Goal: Information Seeking & Learning: Learn about a topic

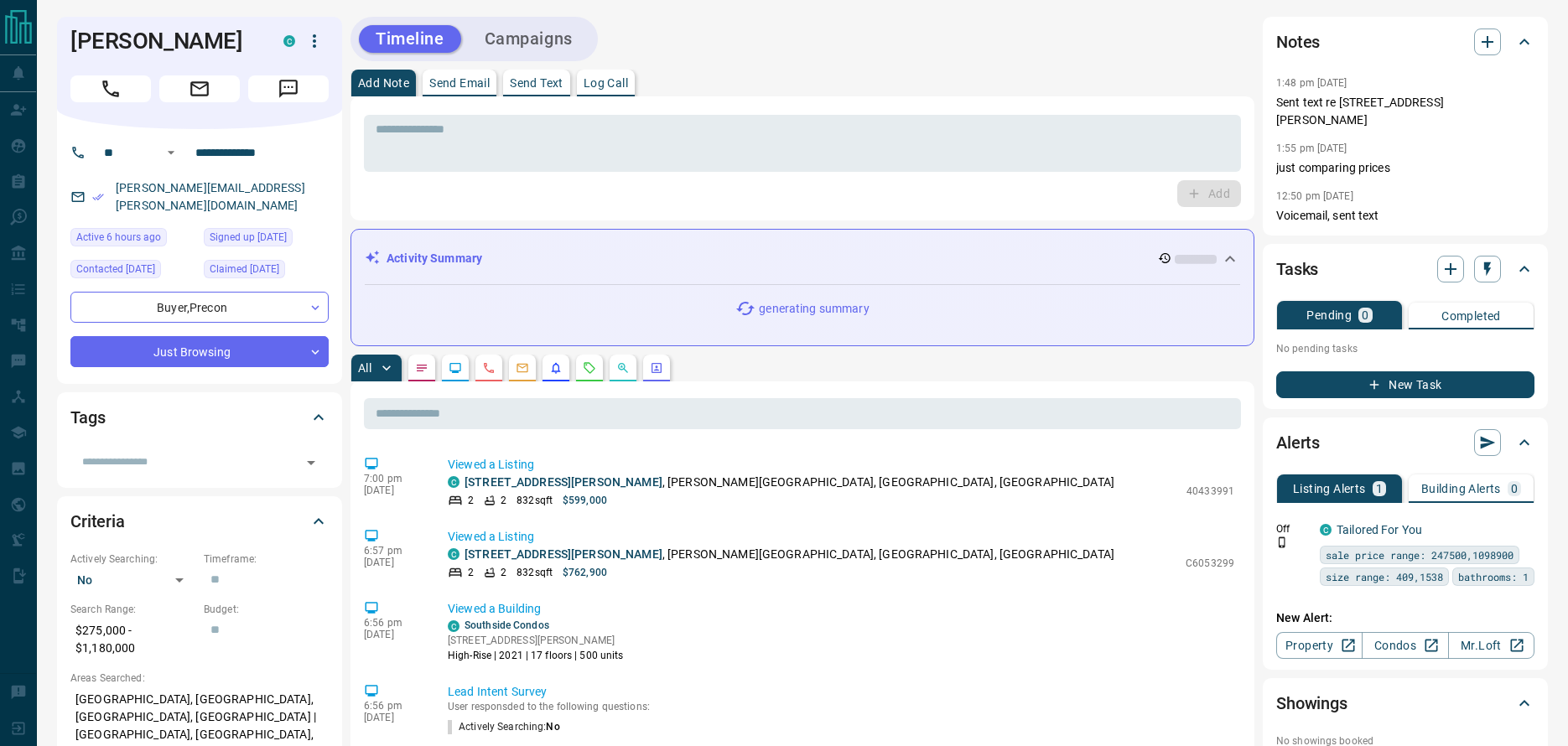
scroll to position [121, 0]
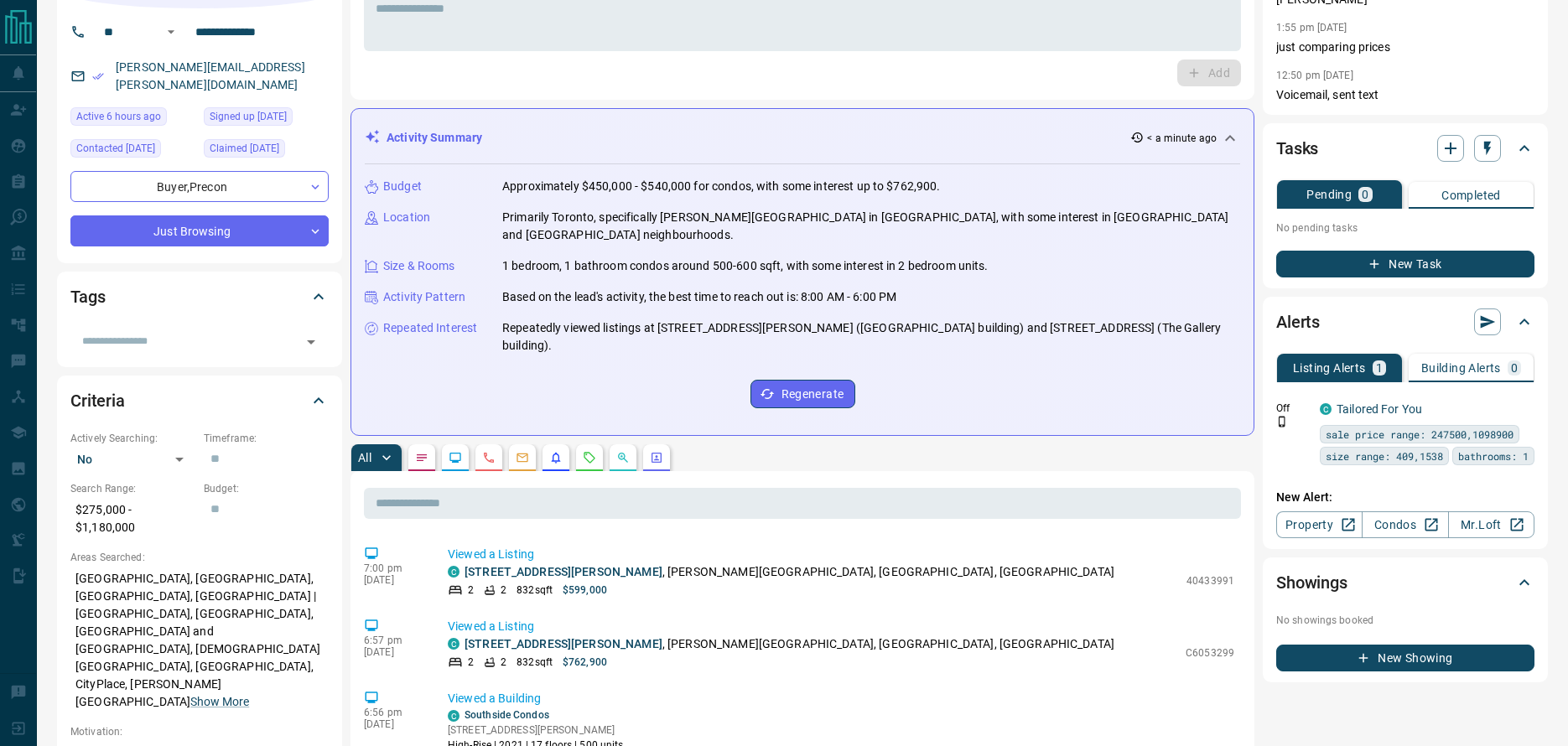
click at [859, 129] on div "Activity Summary < a minute ago" at bounding box center [792, 138] width 855 height 18
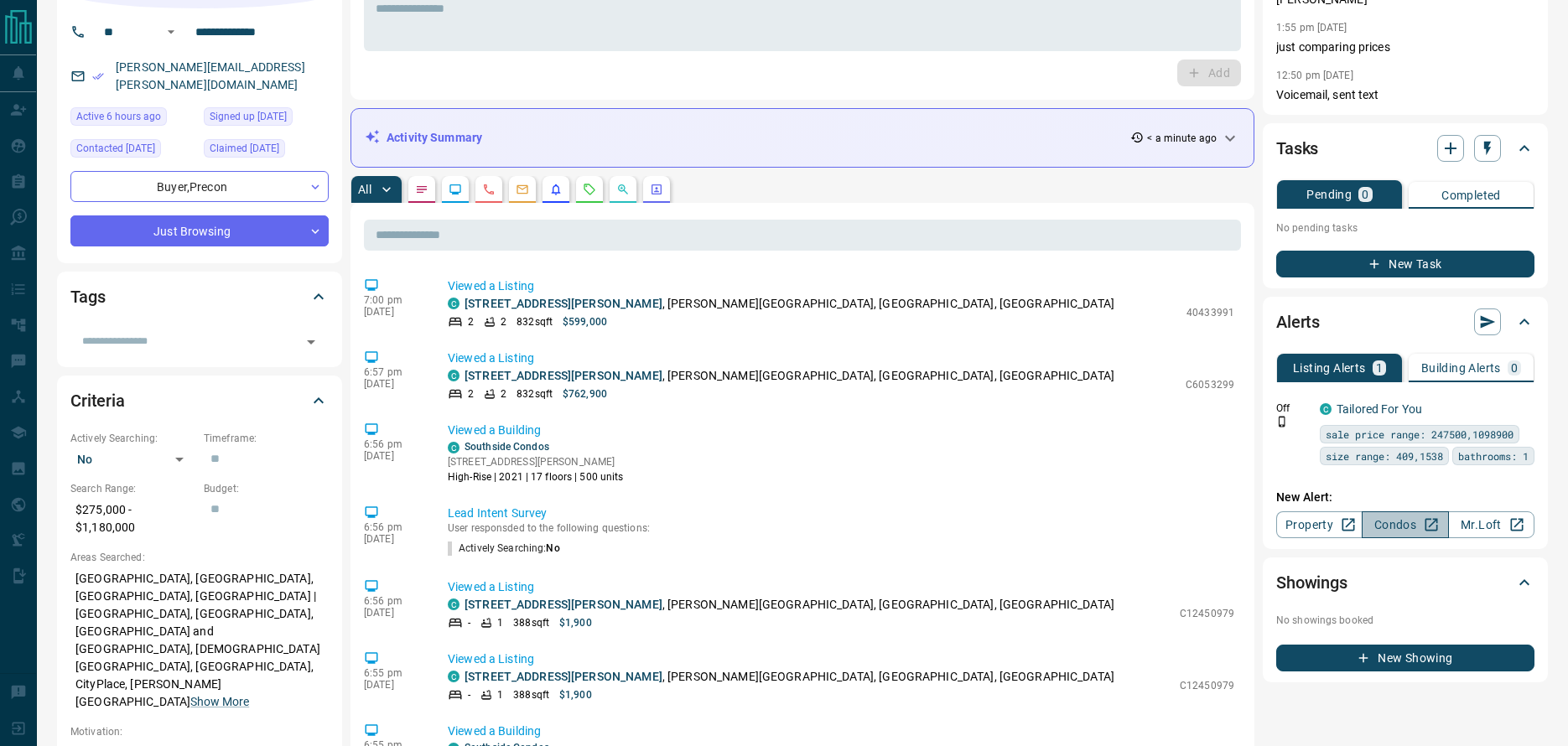
click at [1419, 533] on link "Condos" at bounding box center [1404, 525] width 86 height 27
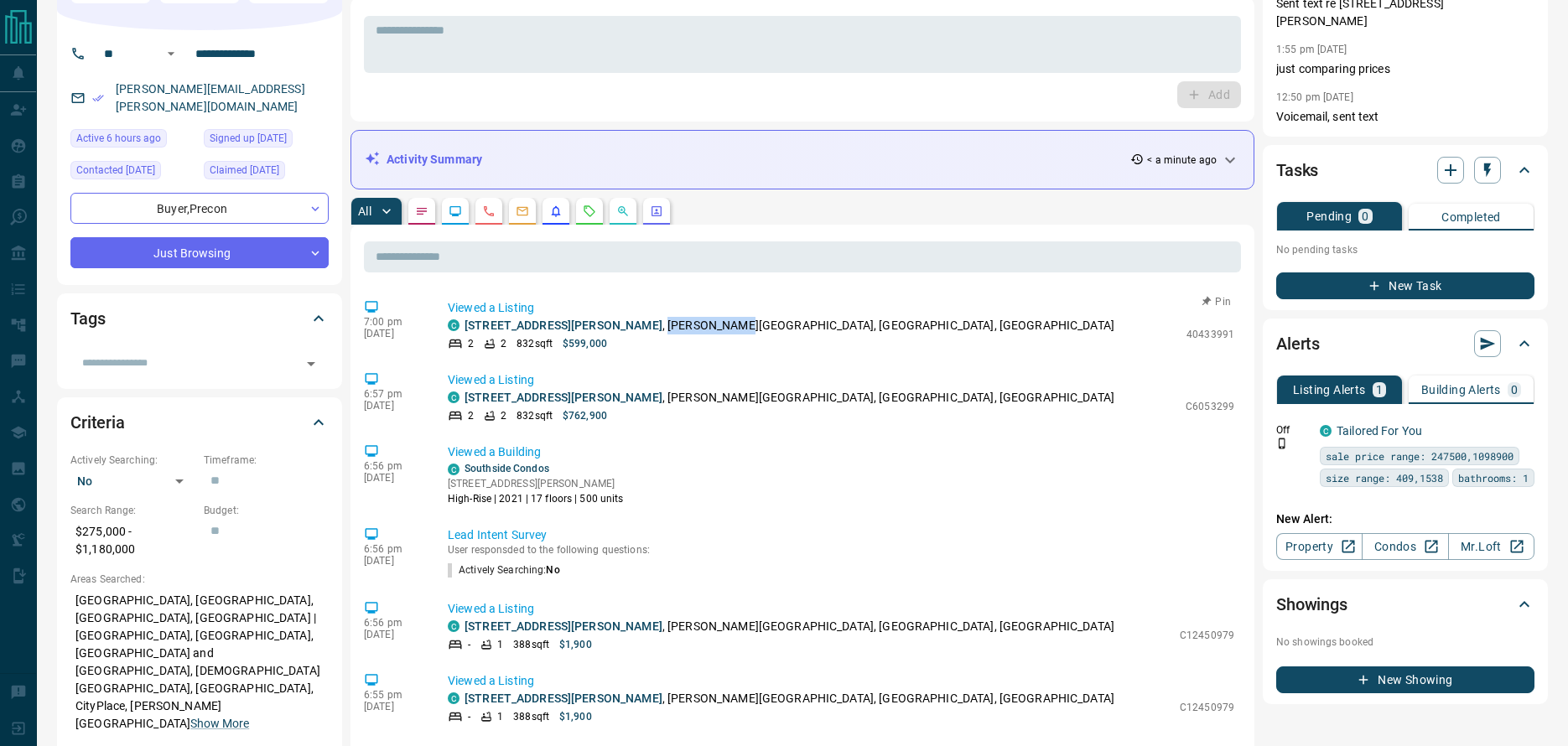
drag, startPoint x: 591, startPoint y: 326, endPoint x: 661, endPoint y: 328, distance: 70.0
click at [661, 328] on p "[STREET_ADDRESS][PERSON_NAME][PERSON_NAME]" at bounding box center [789, 325] width 649 height 18
copy p "[PERSON_NAME][GEOGRAPHIC_DATA]"
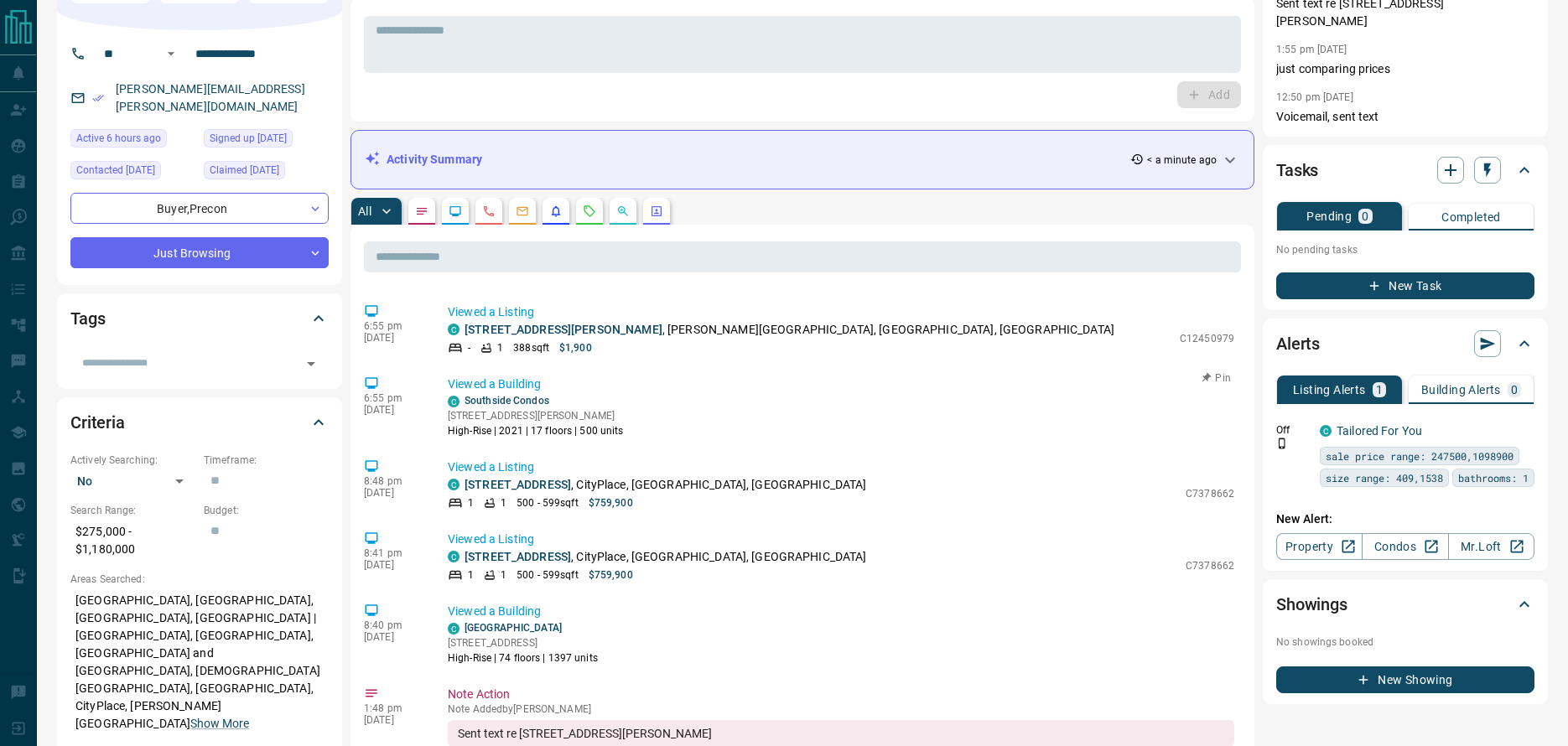
scroll to position [457, 0]
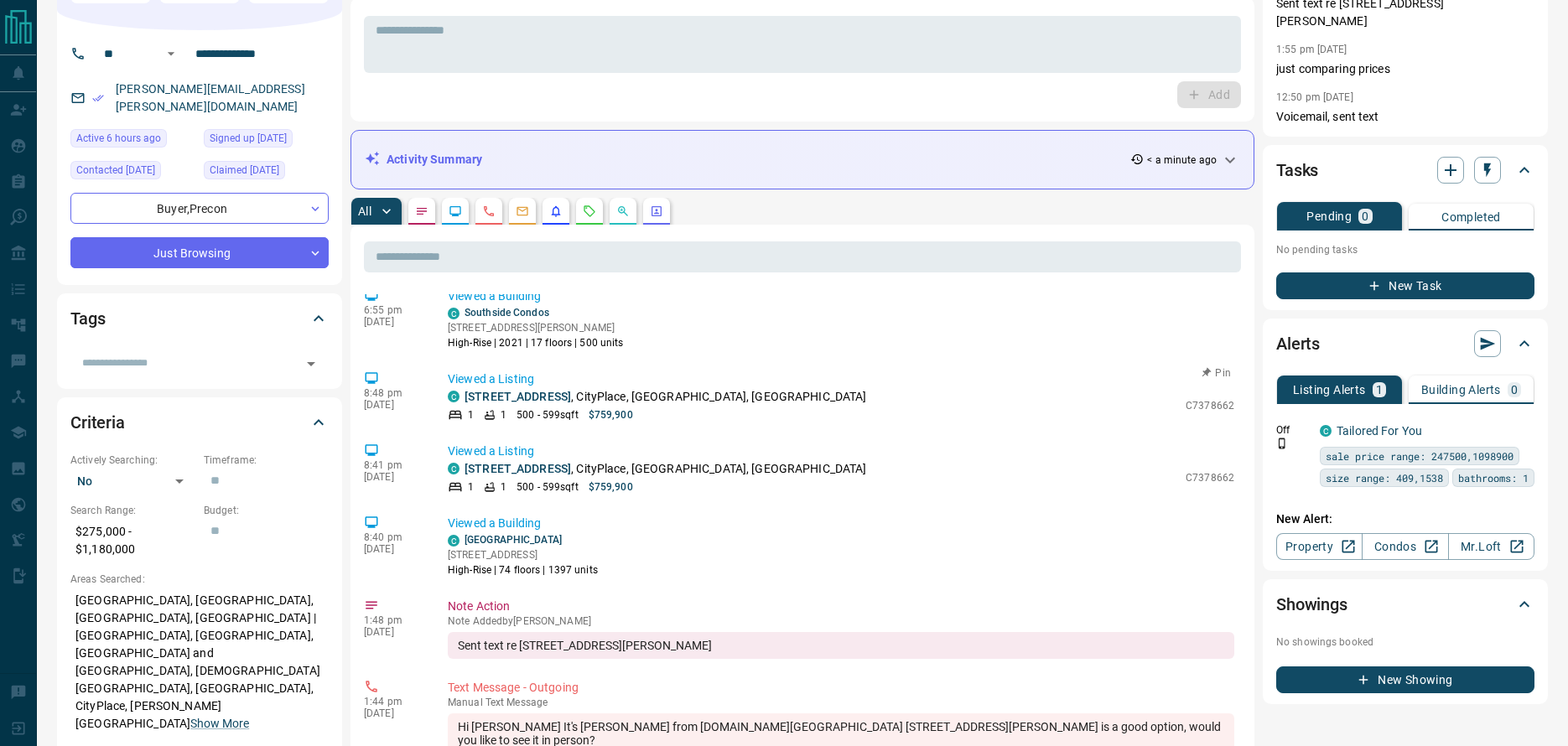
click at [626, 399] on p "[STREET_ADDRESS]" at bounding box center [665, 397] width 402 height 18
copy p "CityPlace"
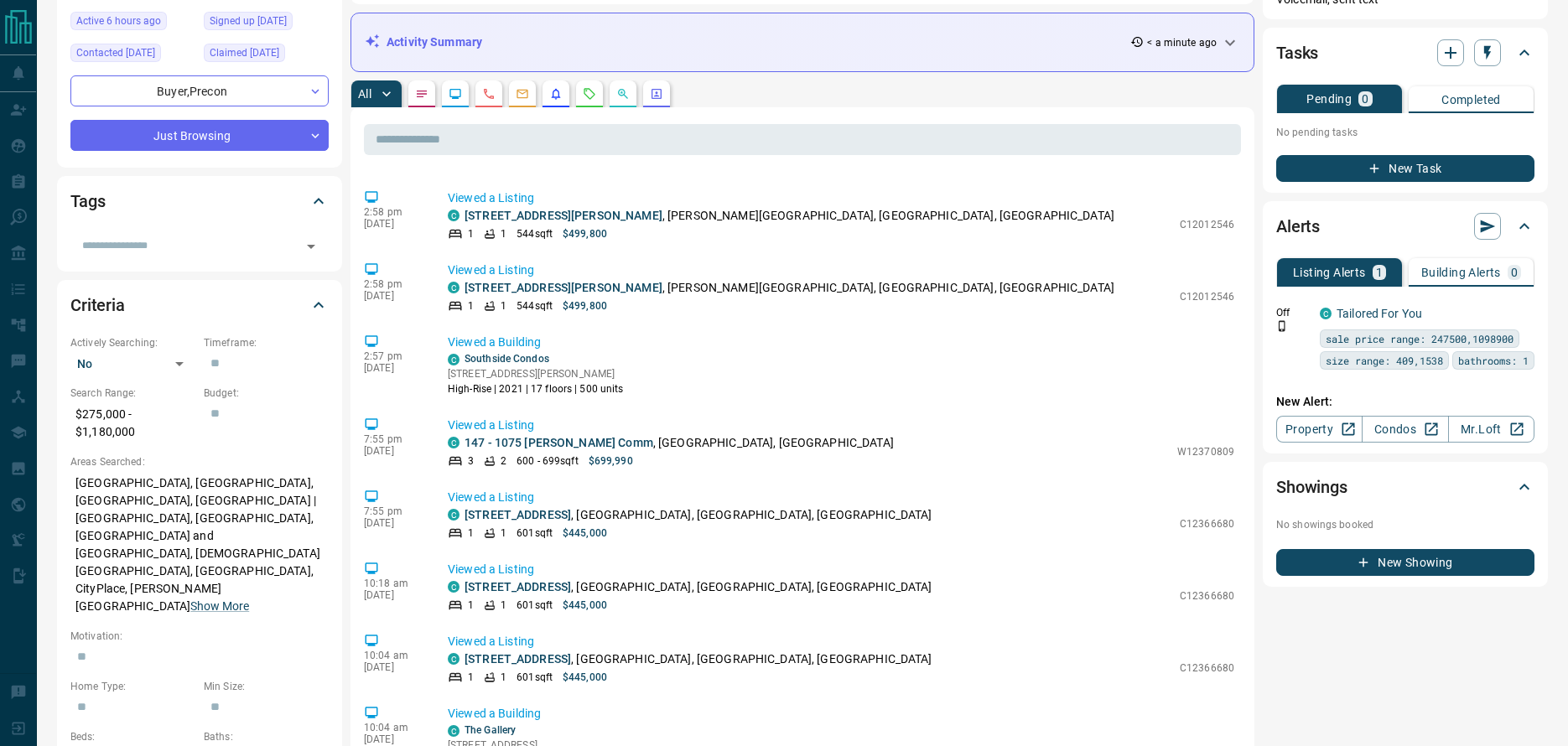
scroll to position [1392, 0]
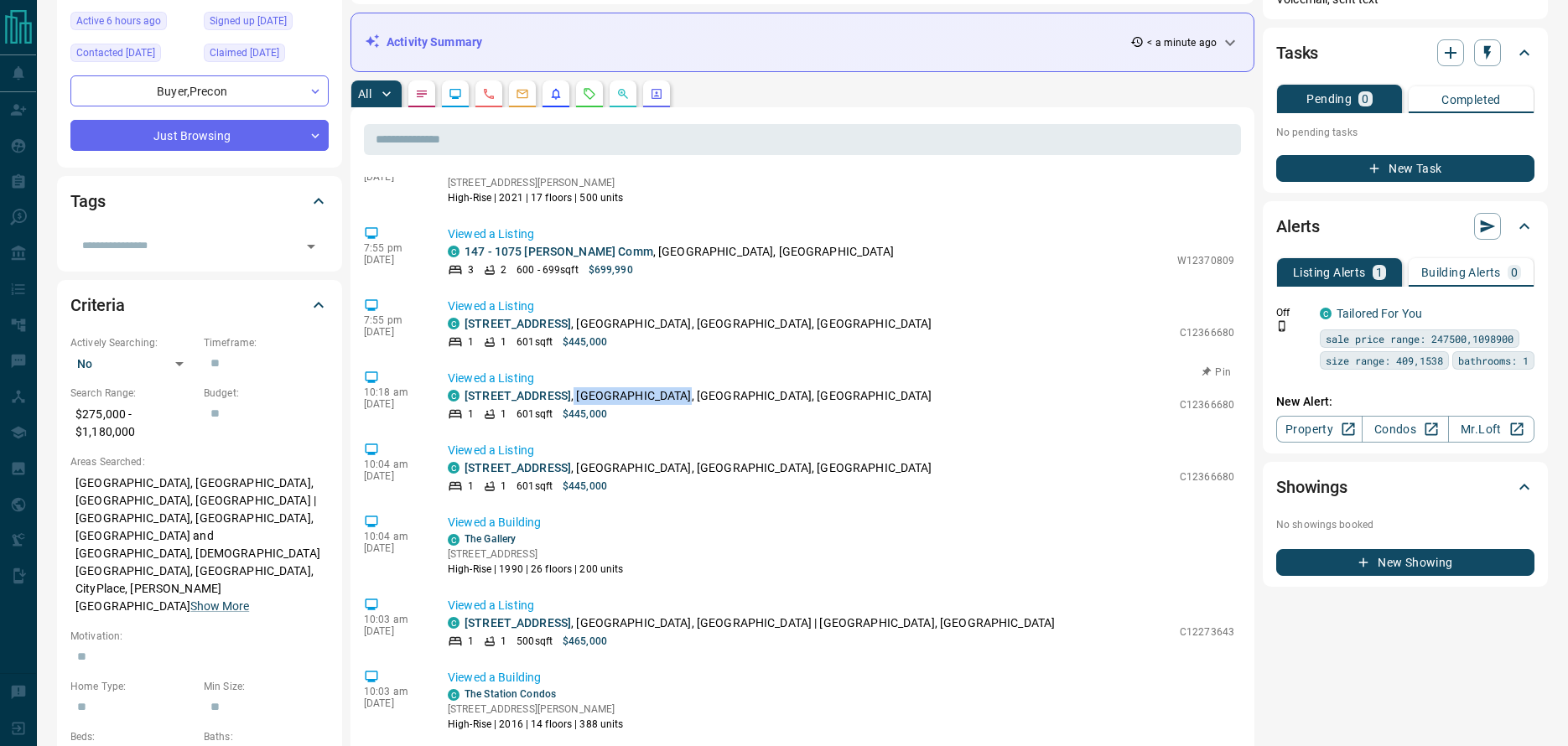
drag, startPoint x: 597, startPoint y: 380, endPoint x: 684, endPoint y: 381, distance: 87.0
click at [684, 387] on p "[STREET_ADDRESS]" at bounding box center [698, 396] width 468 height 18
copy p "[GEOGRAPHIC_DATA],"
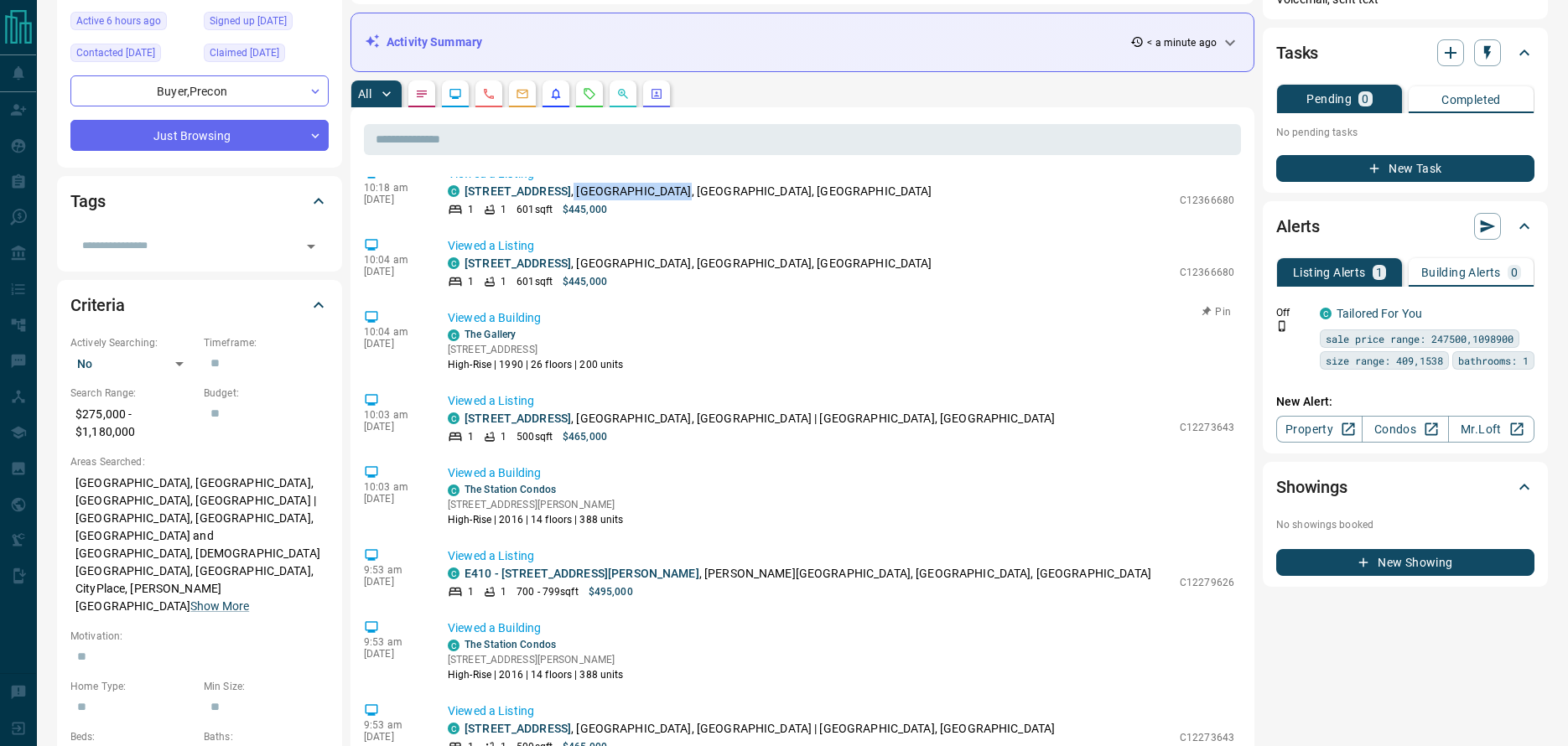
scroll to position [1648, 0]
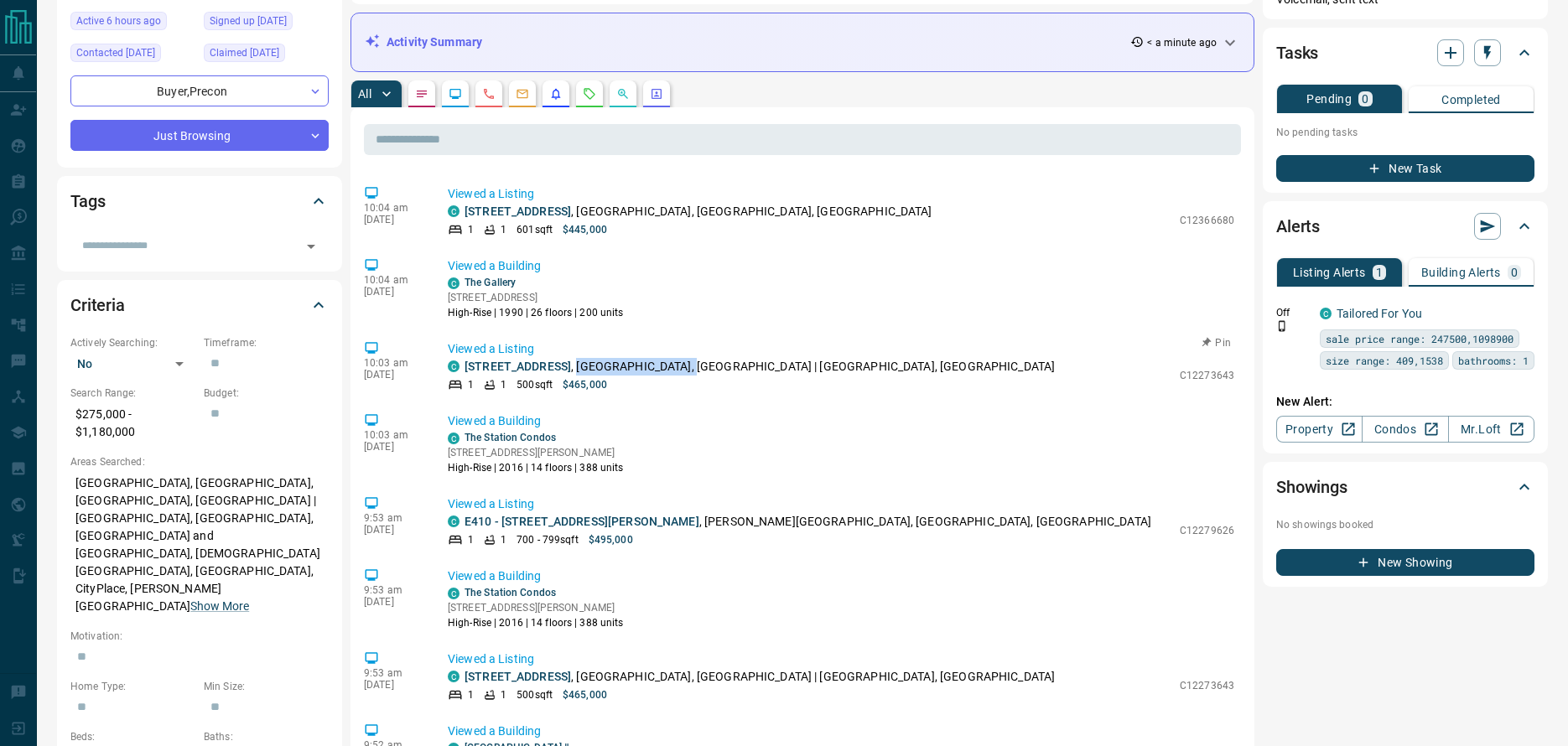
drag, startPoint x: 620, startPoint y: 351, endPoint x: 732, endPoint y: 354, distance: 112.0
click at [732, 357] on p "[STREET_ADDRESS]" at bounding box center [760, 366] width 591 height 18
copy p "[GEOGRAPHIC_DATA]"
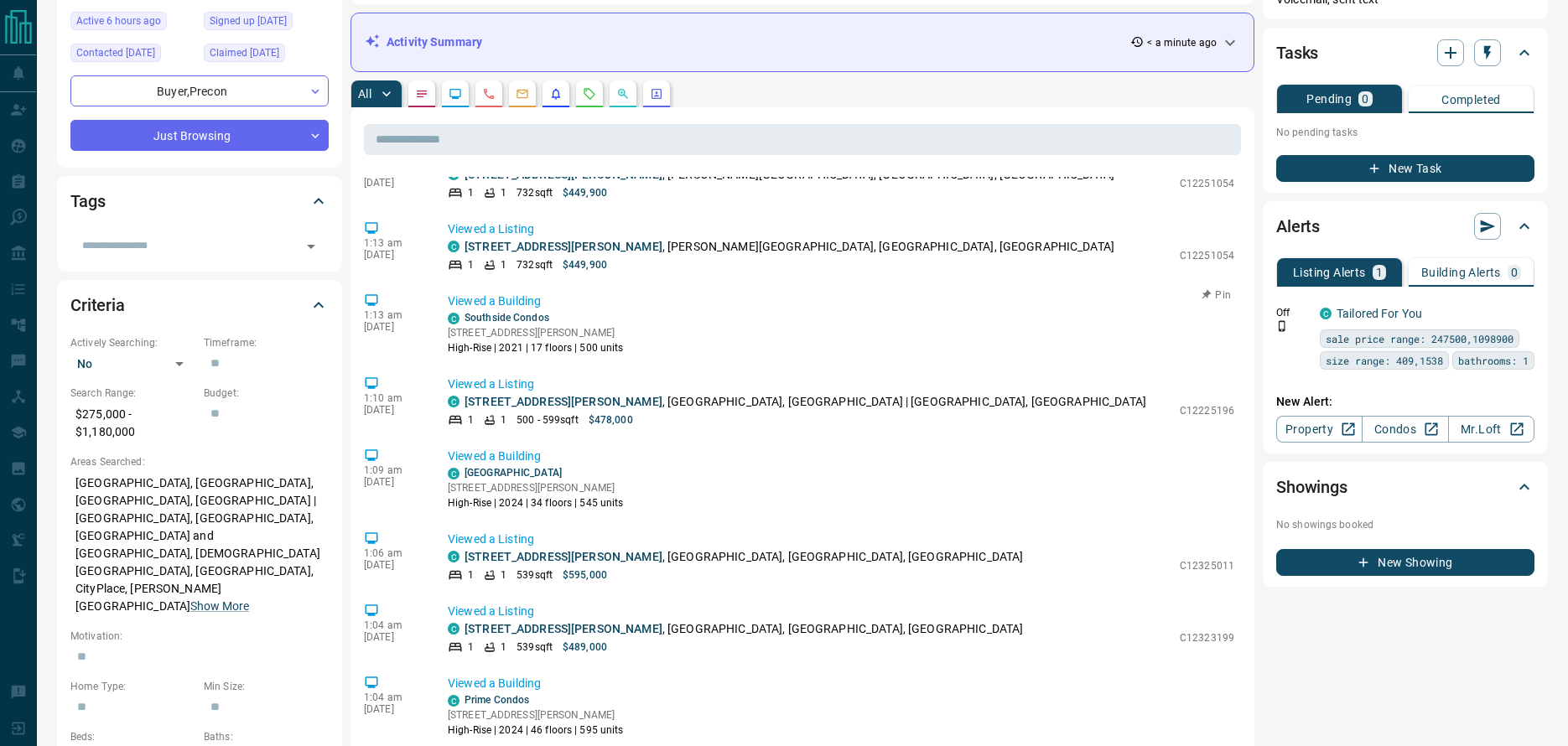
scroll to position [2643, 0]
click at [617, 548] on p "[STREET_ADDRESS][PERSON_NAME]" at bounding box center [744, 557] width 559 height 18
copy p "Cabbagetown"
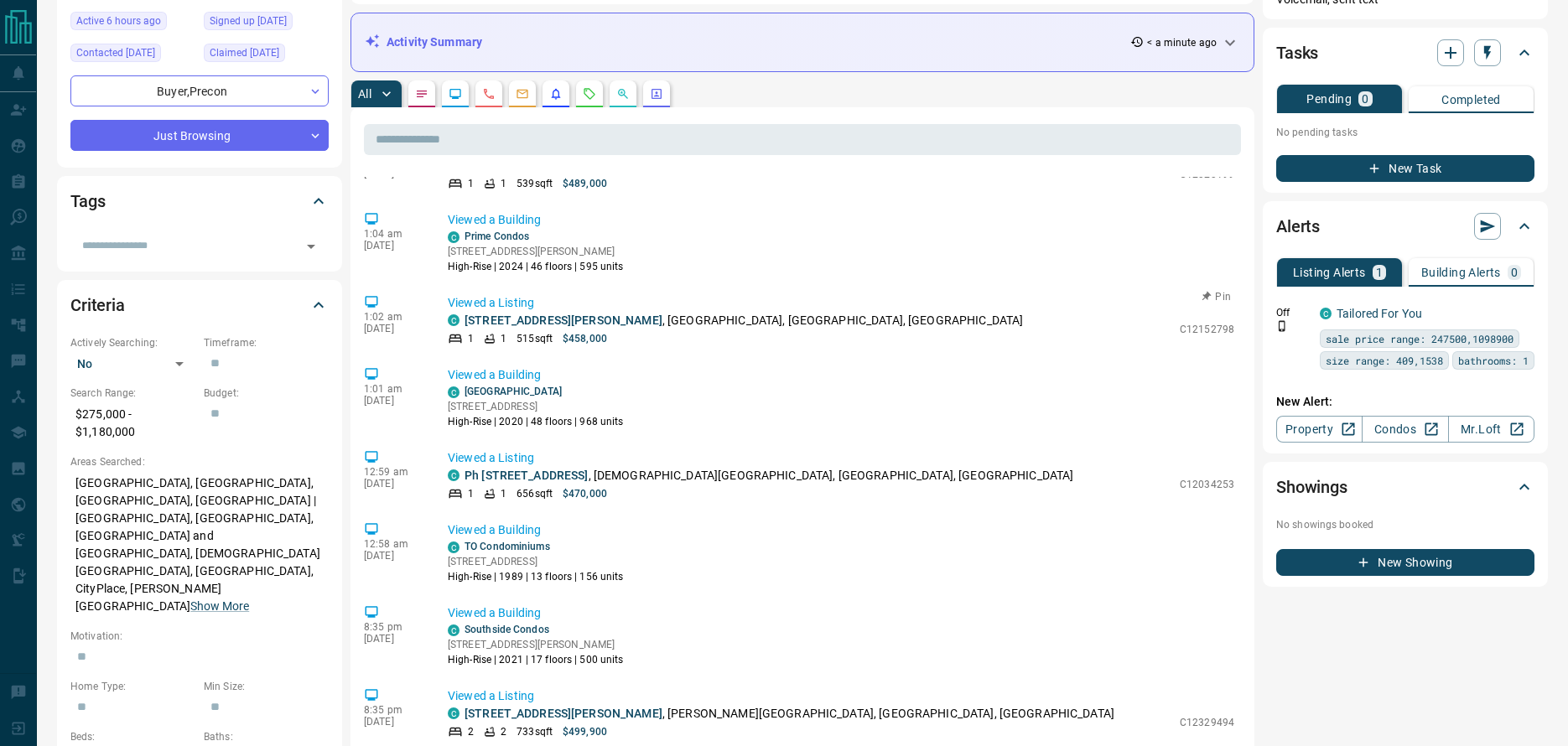
scroll to position [3026, 0]
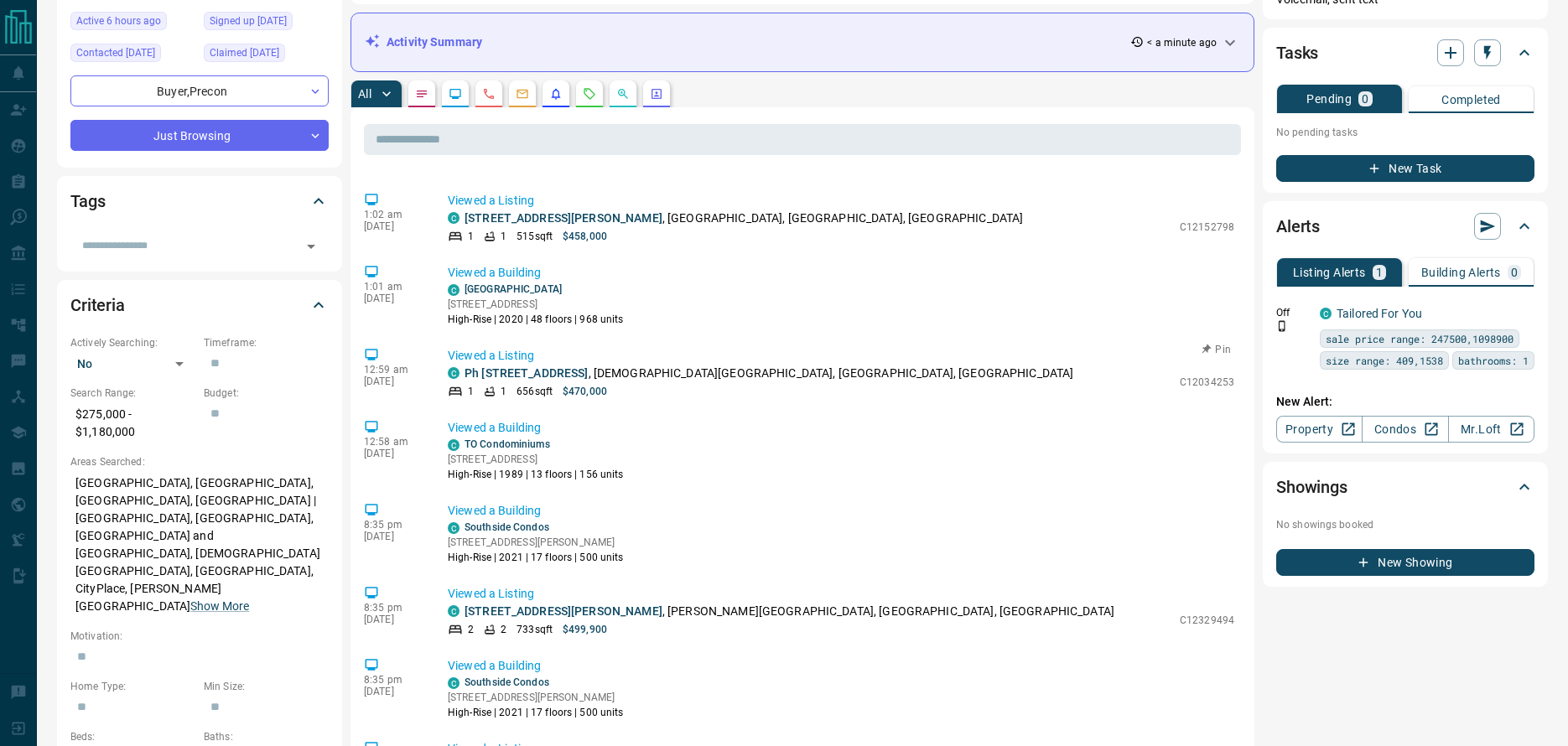
drag, startPoint x: 619, startPoint y: 357, endPoint x: 672, endPoint y: 358, distance: 53.0
click at [619, 365] on p "Ph 01 - [STREET_ADDRESS]" at bounding box center [768, 373] width 608 height 18
drag, startPoint x: 672, startPoint y: 358, endPoint x: 689, endPoint y: 361, distance: 17.3
click at [689, 365] on p "Ph 01 - [STREET_ADDRESS]" at bounding box center [768, 373] width 608 height 18
drag, startPoint x: 621, startPoint y: 357, endPoint x: 722, endPoint y: 361, distance: 101.1
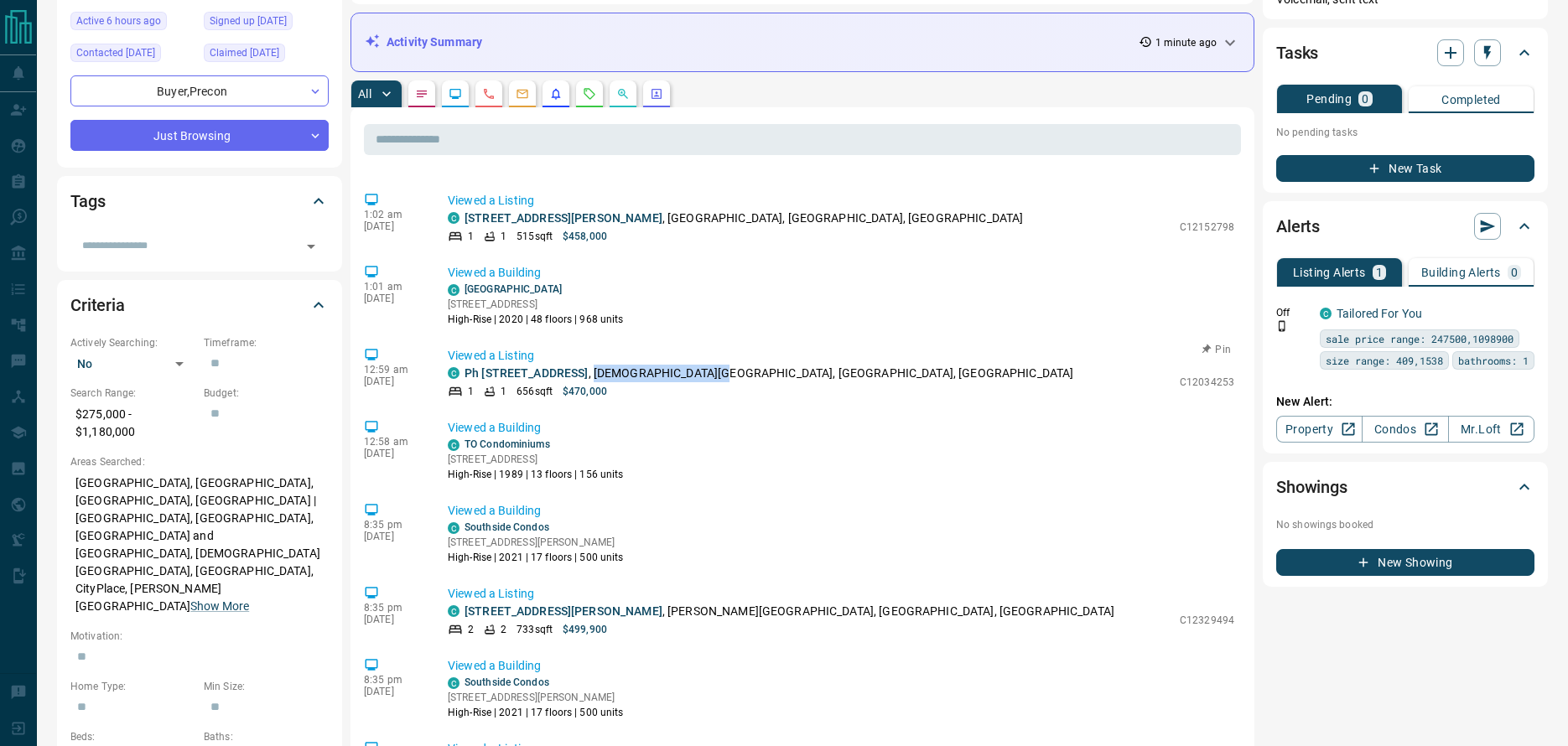
click at [722, 365] on p "Ph 01 - [STREET_ADDRESS]" at bounding box center [768, 373] width 608 height 18
copy p "[DEMOGRAPHIC_DATA][GEOGRAPHIC_DATA],"
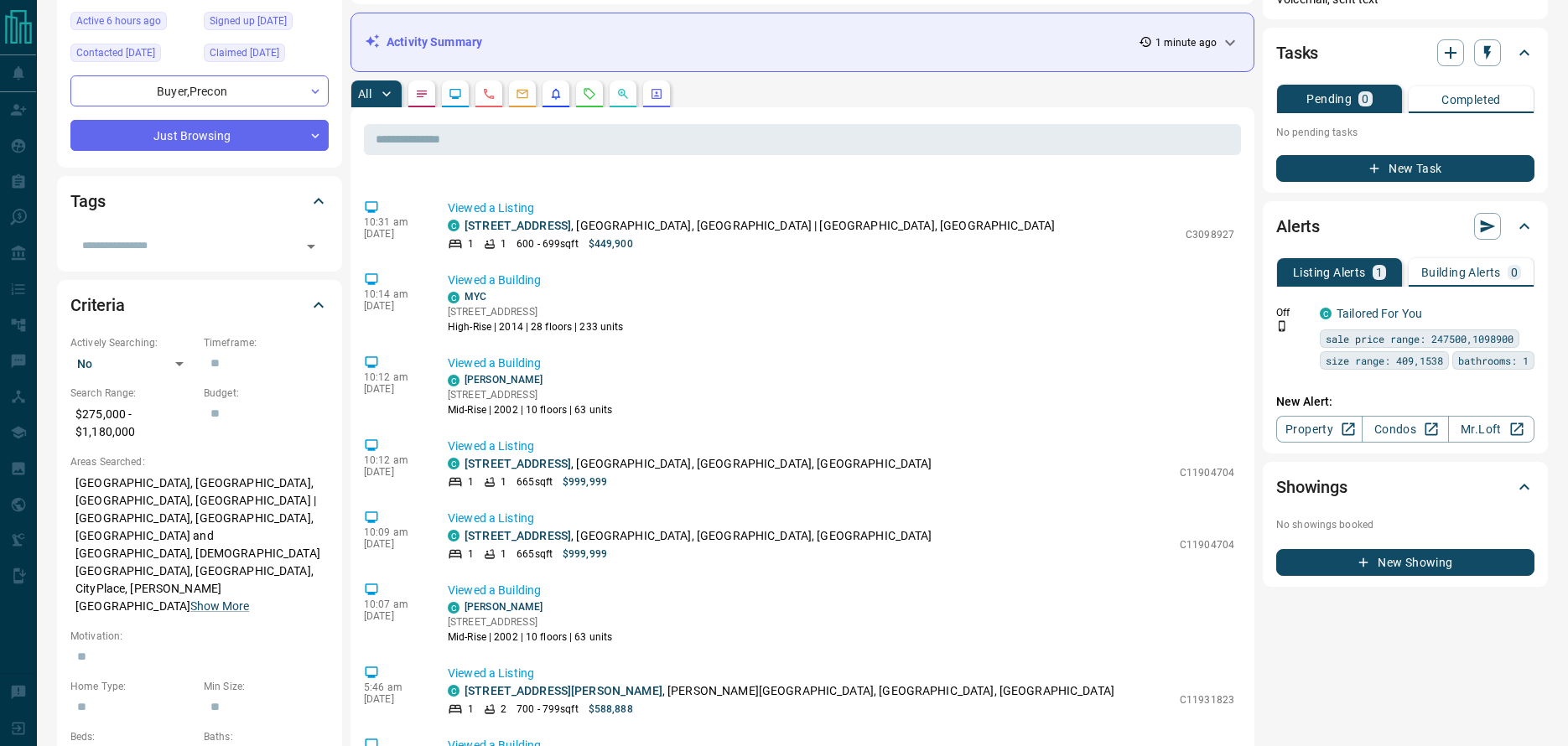
scroll to position [4286, 0]
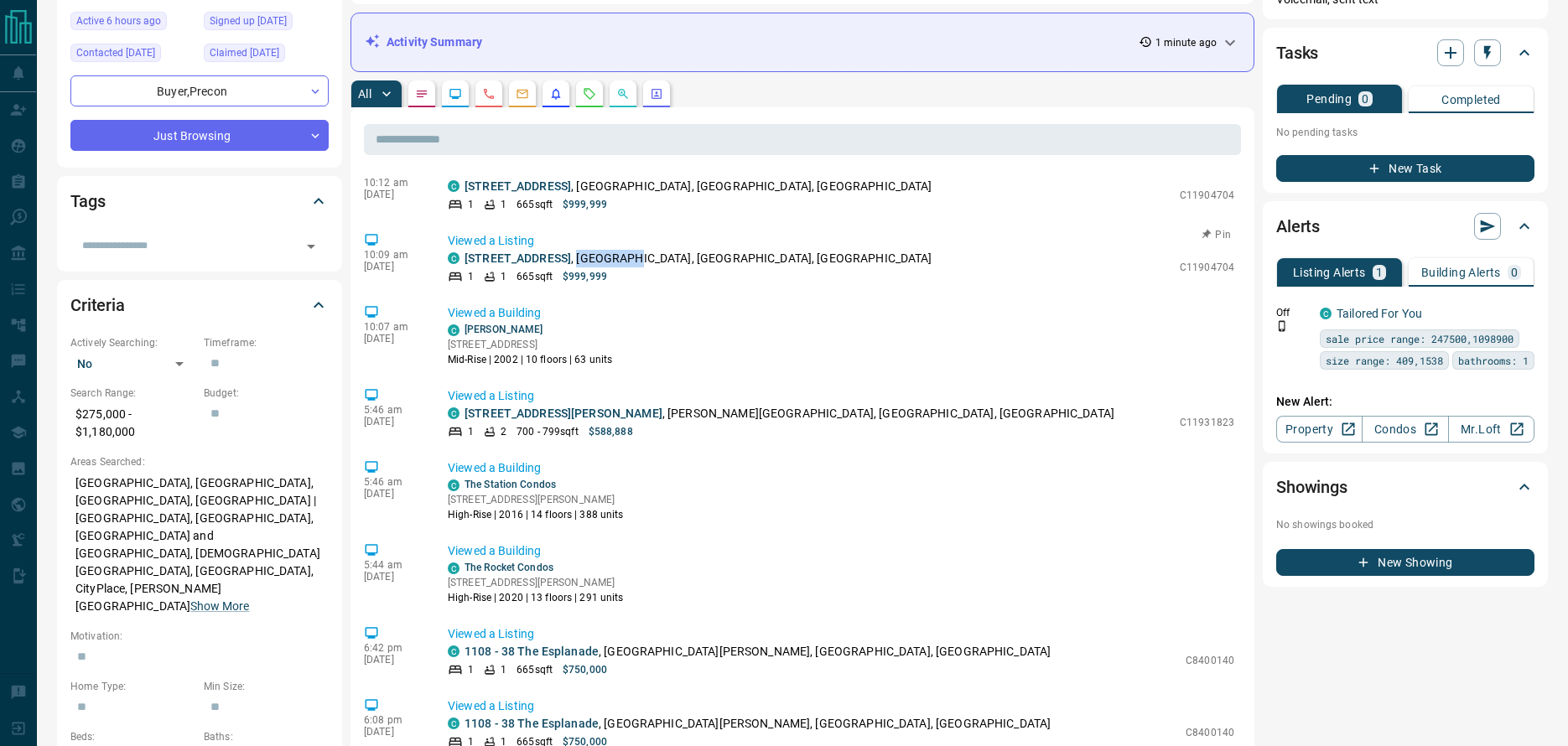
drag, startPoint x: 603, startPoint y: 242, endPoint x: 655, endPoint y: 246, distance: 52.2
click at [655, 250] on p "[STREET_ADDRESS]" at bounding box center [698, 259] width 468 height 18
copy p "King [PERSON_NAME]"
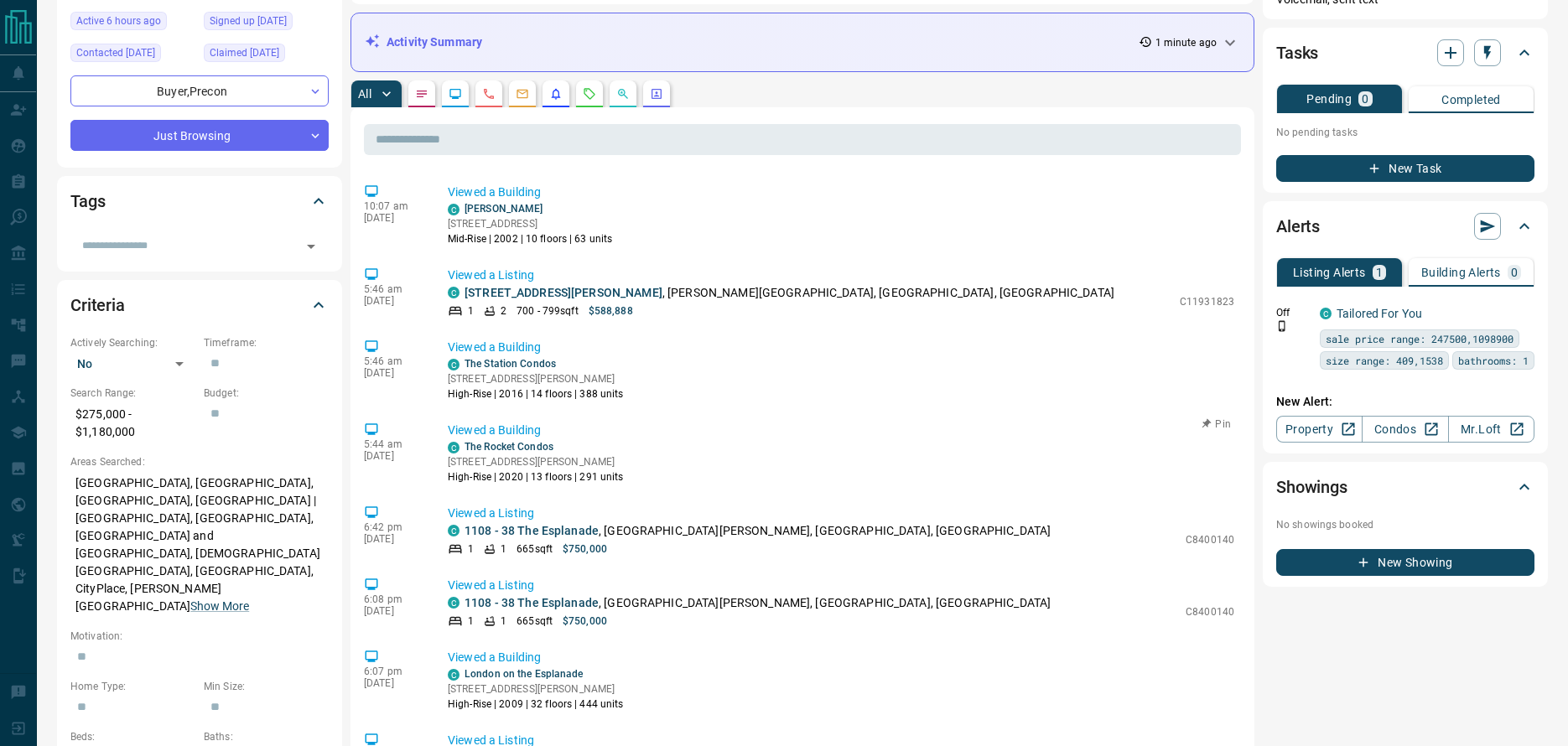
scroll to position [4697, 0]
drag, startPoint x: 601, startPoint y: 227, endPoint x: 670, endPoint y: 229, distance: 69.0
click at [670, 522] on p "[STREET_ADDRESS][PERSON_NAME]" at bounding box center [757, 531] width 586 height 18
copy p "St. [PERSON_NAME]"
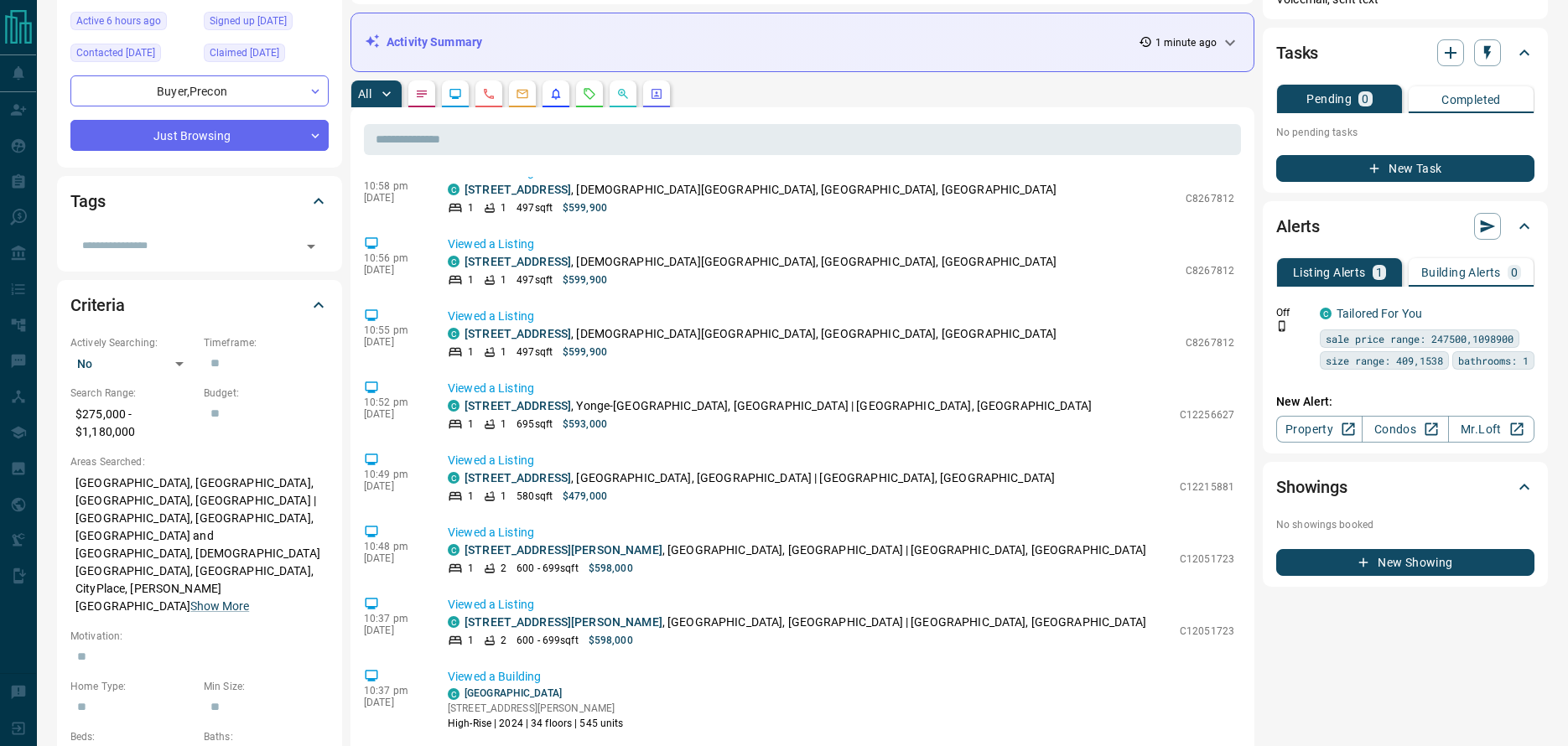
scroll to position [7644, 0]
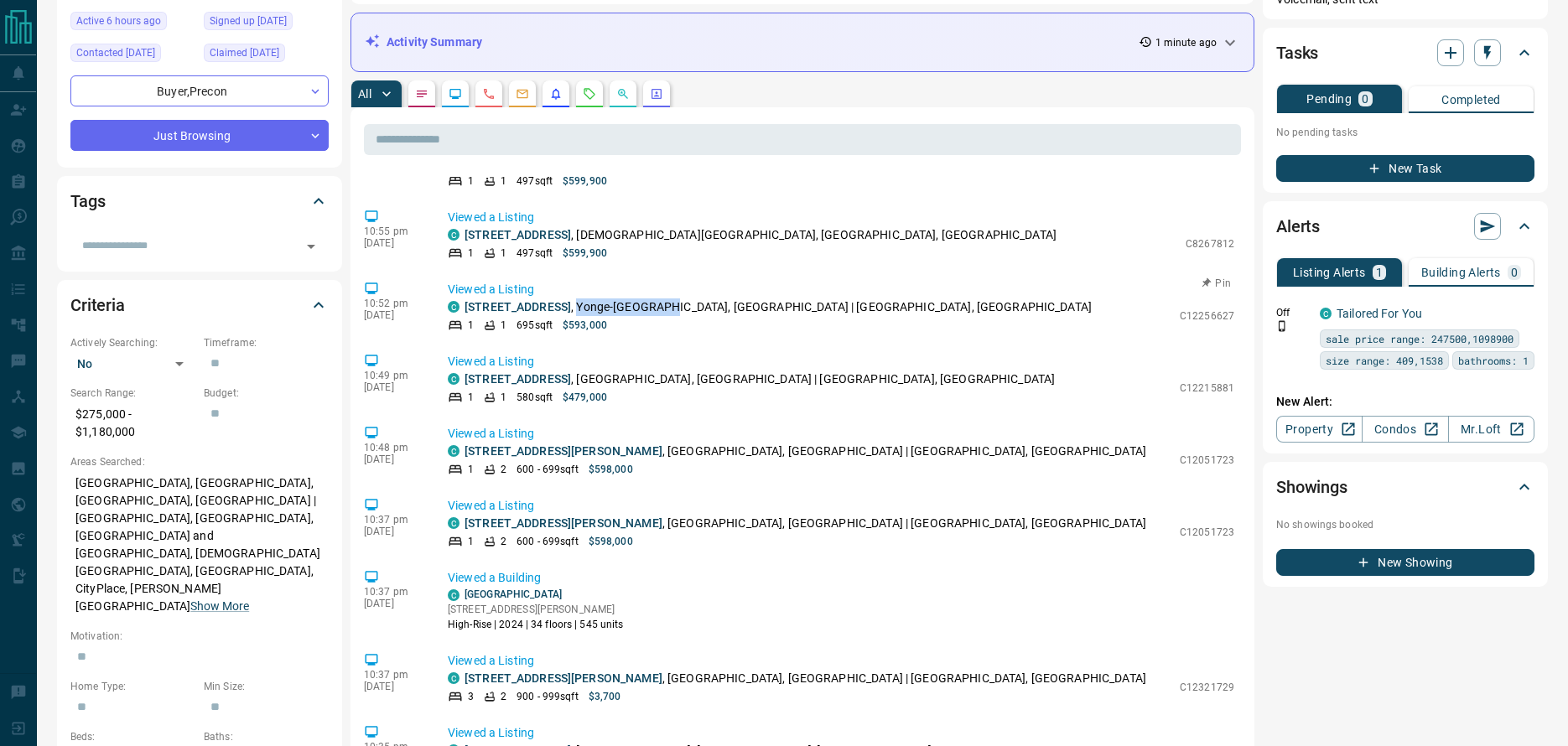
drag, startPoint x: 626, startPoint y: 292, endPoint x: 704, endPoint y: 292, distance: 78.0
click at [704, 299] on p "[STREET_ADDRESS] | [GEOGRAPHIC_DATA], [GEOGRAPHIC_DATA]" at bounding box center [777, 308] width 627 height 18
copy p "Yonge-St. Clair"
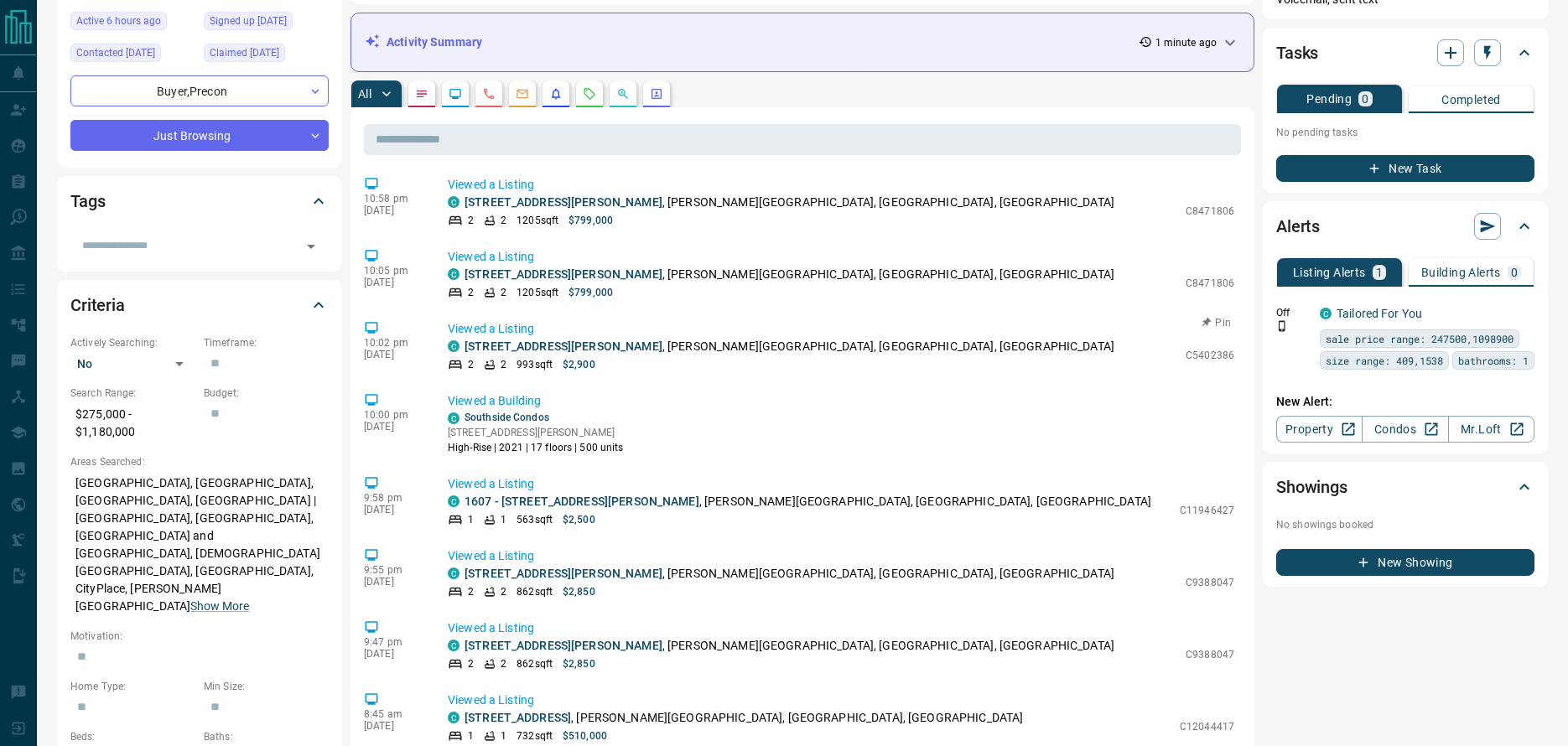
scroll to position [10904, 0]
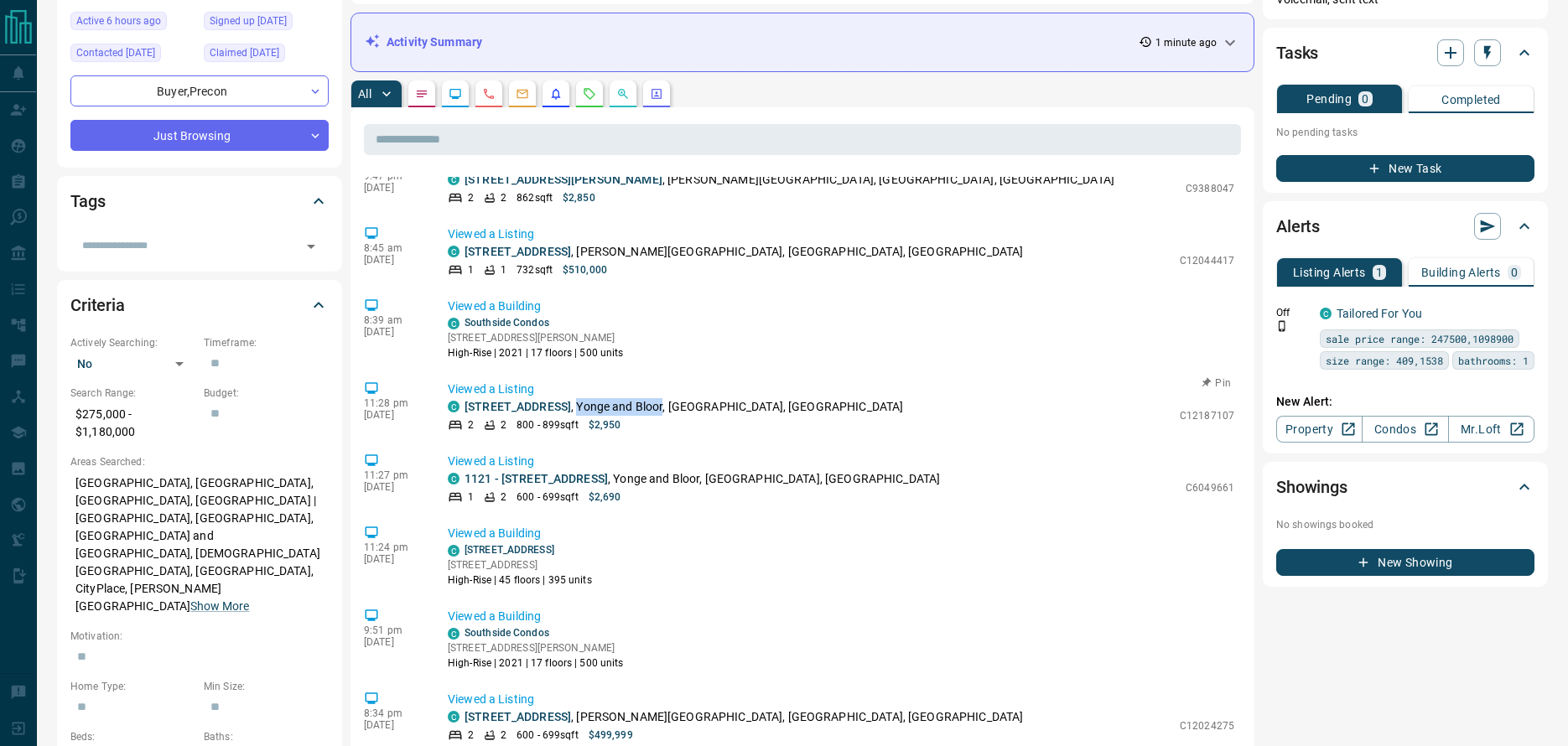
drag, startPoint x: 588, startPoint y: 375, endPoint x: 673, endPoint y: 377, distance: 85.0
click at [673, 398] on p "[STREET_ADDRESS]" at bounding box center [683, 407] width 438 height 18
copy p "Yonge and Bloor"
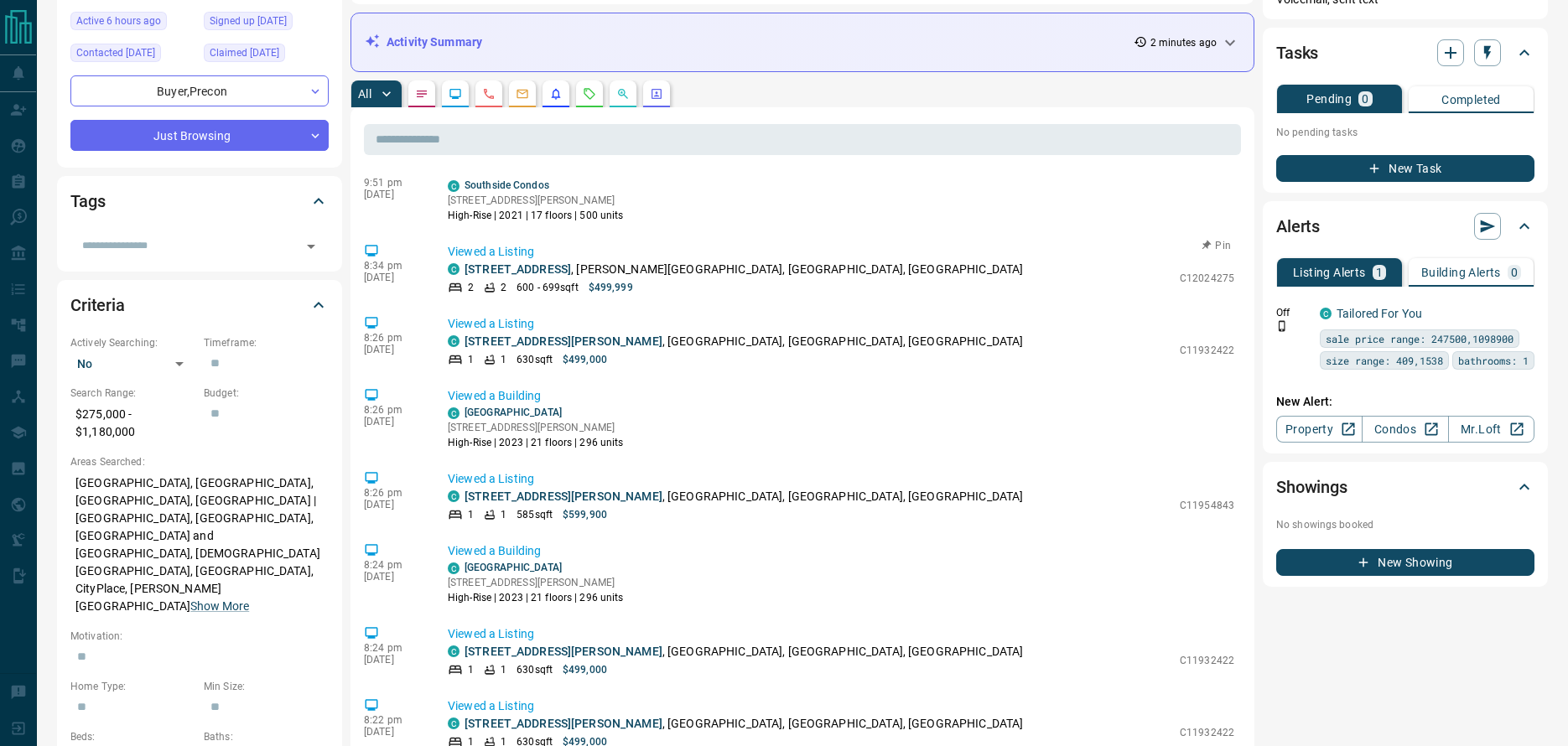
scroll to position [11472, 0]
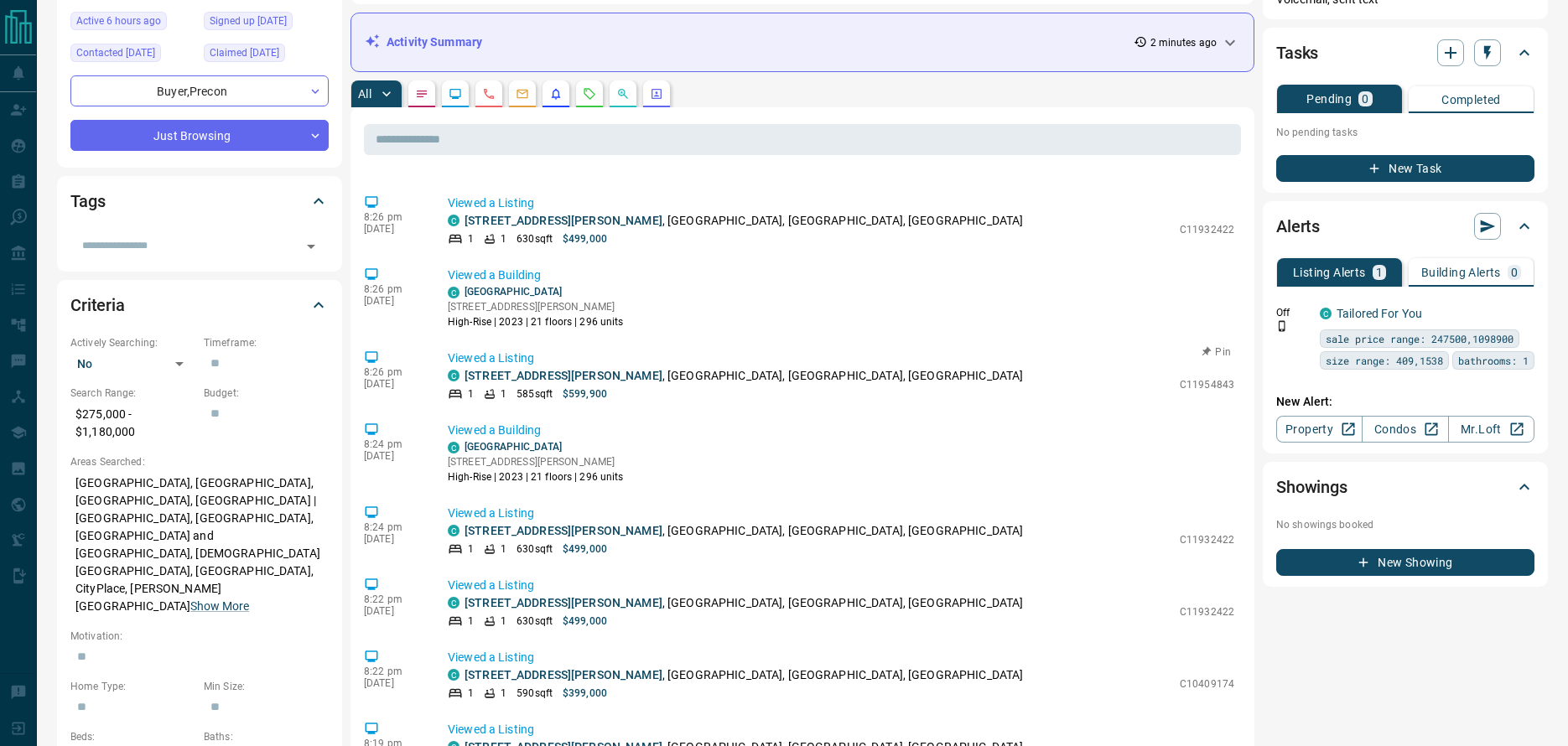
click at [631, 367] on p "[STREET_ADDRESS][PERSON_NAME]" at bounding box center [744, 376] width 559 height 18
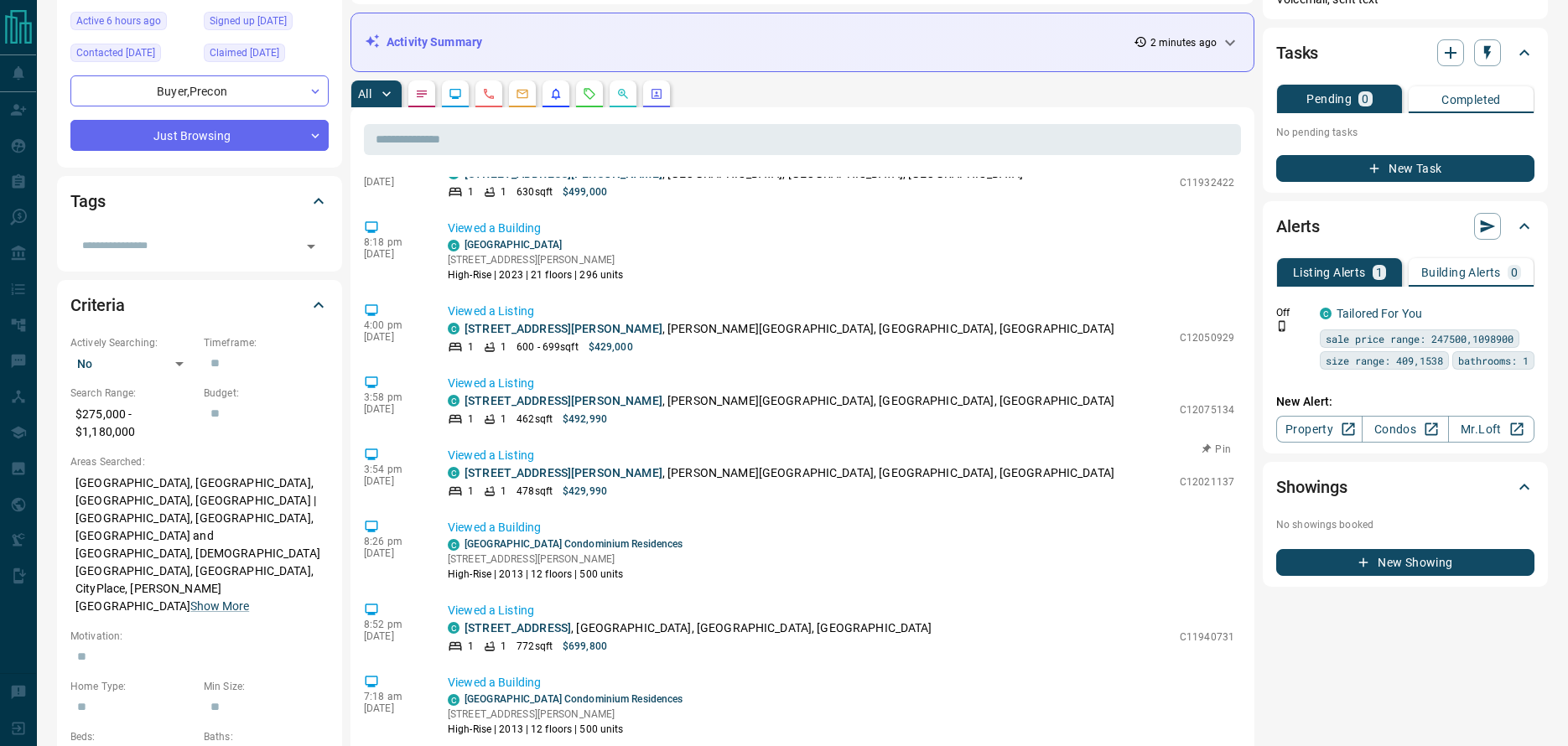
scroll to position [12309, 0]
drag, startPoint x: 631, startPoint y: 328, endPoint x: 679, endPoint y: 333, distance: 48.3
click at [679, 620] on p "[STREET_ADDRESS]" at bounding box center [698, 629] width 468 height 18
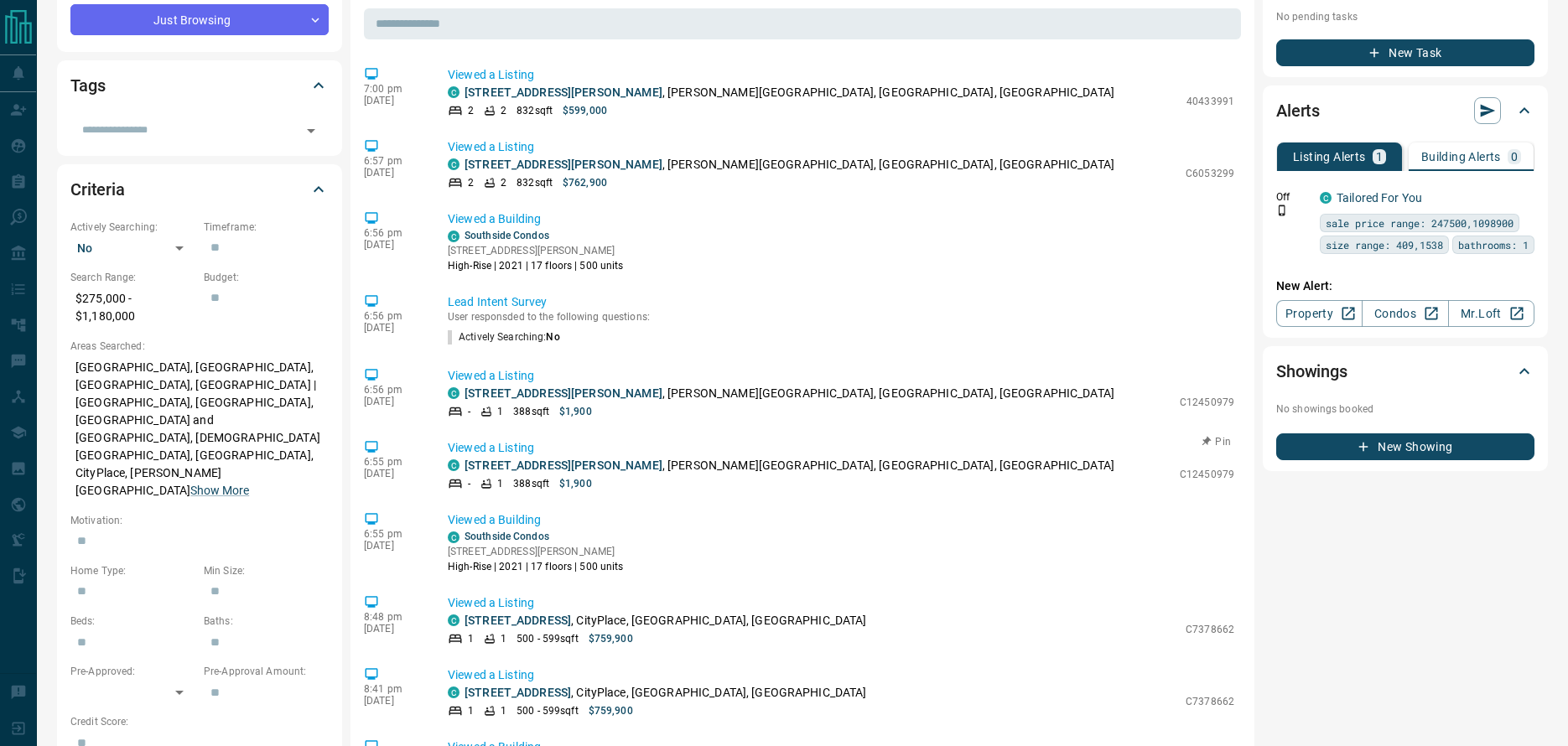
scroll to position [0, 0]
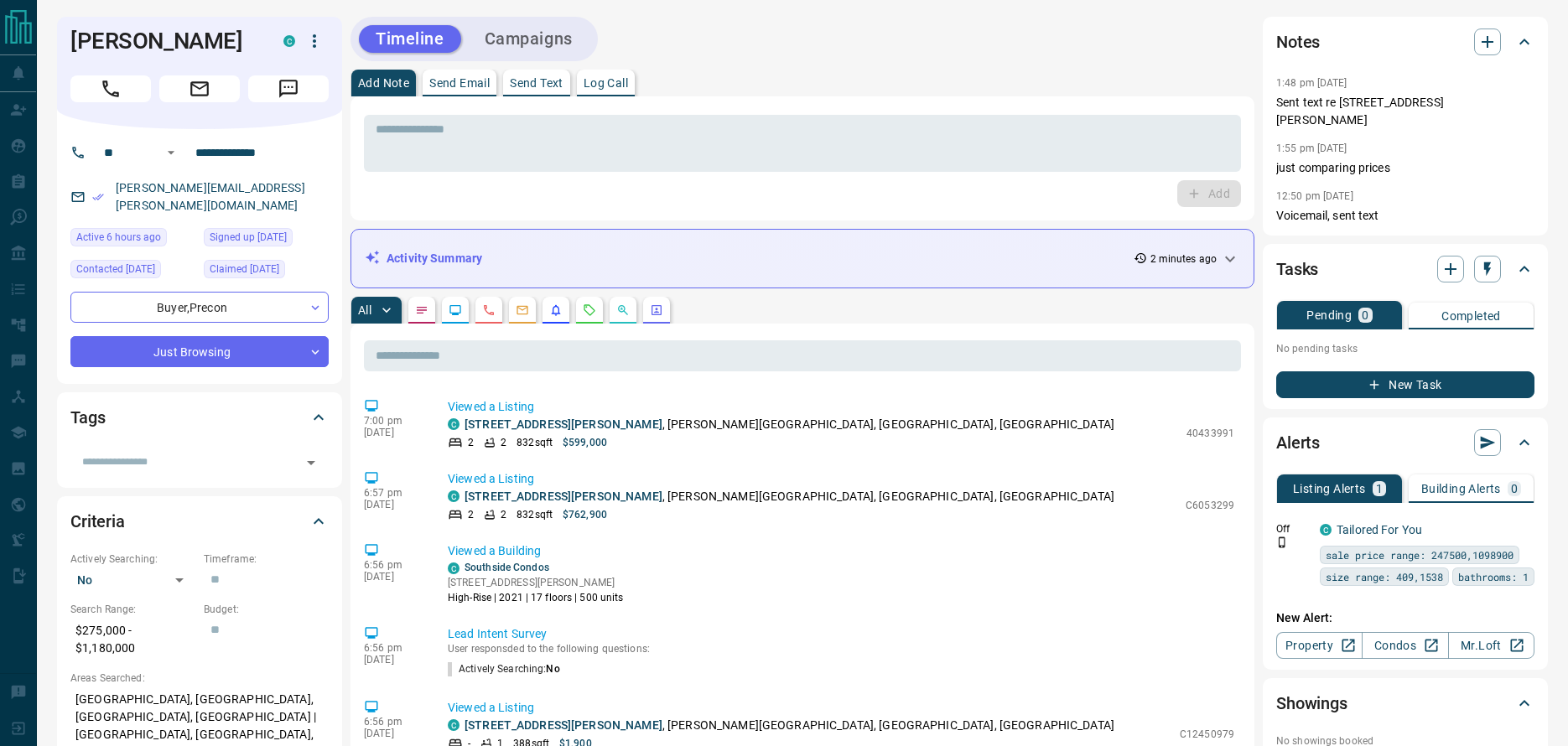
click at [621, 263] on div "Activity Summary 2 minutes ago" at bounding box center [792, 259] width 855 height 18
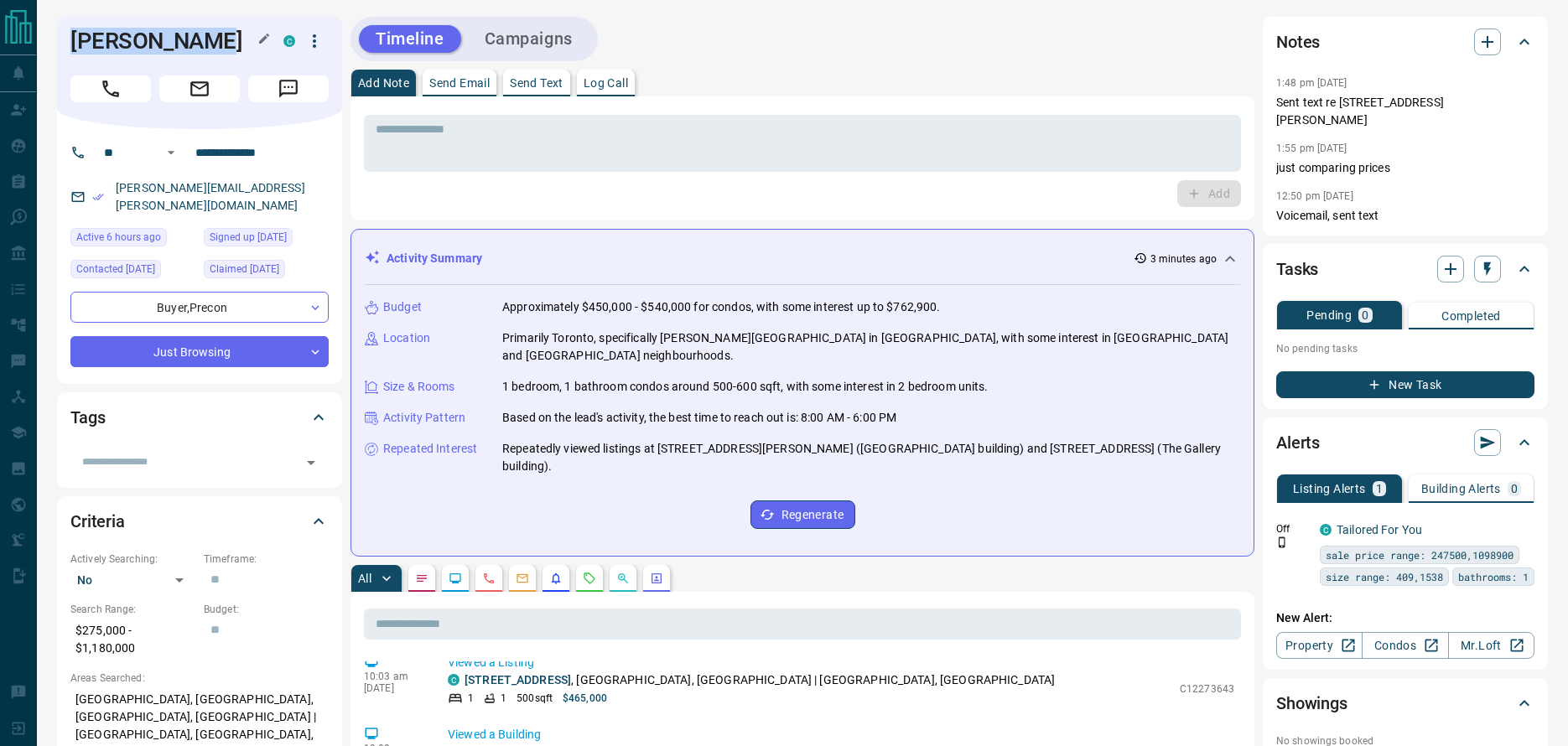
drag, startPoint x: 73, startPoint y: 36, endPoint x: 183, endPoint y: 36, distance: 110.0
click at [183, 36] on h1 "[PERSON_NAME]" at bounding box center [164, 41] width 188 height 27
